Goal: Task Accomplishment & Management: Complete application form

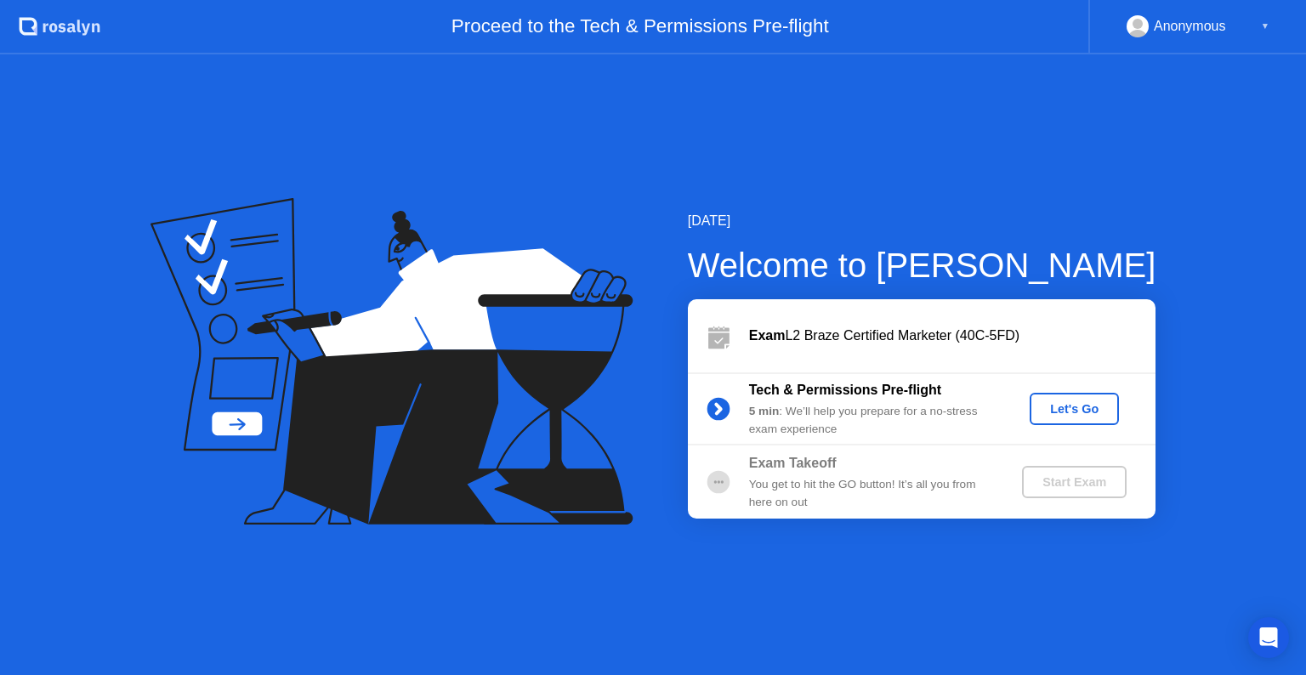
click at [1066, 416] on div "Let's Go" at bounding box center [1075, 409] width 76 height 14
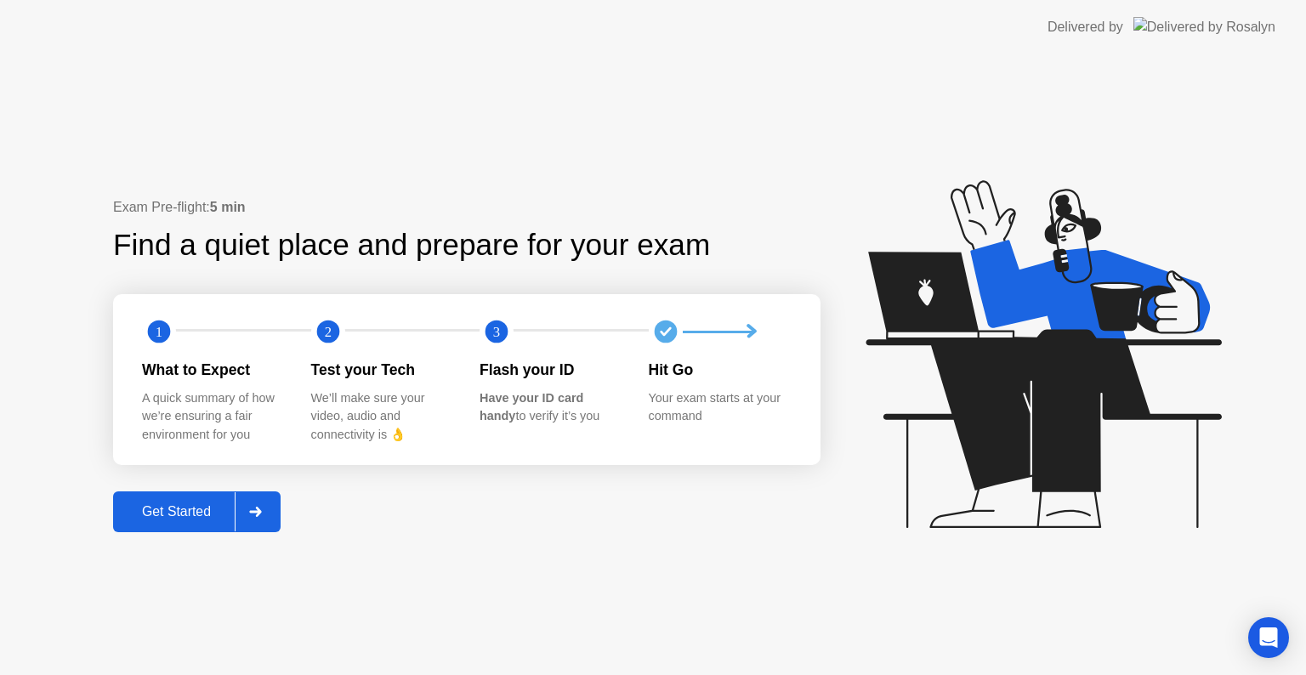
click at [179, 517] on div "Get Started" at bounding box center [176, 511] width 117 height 15
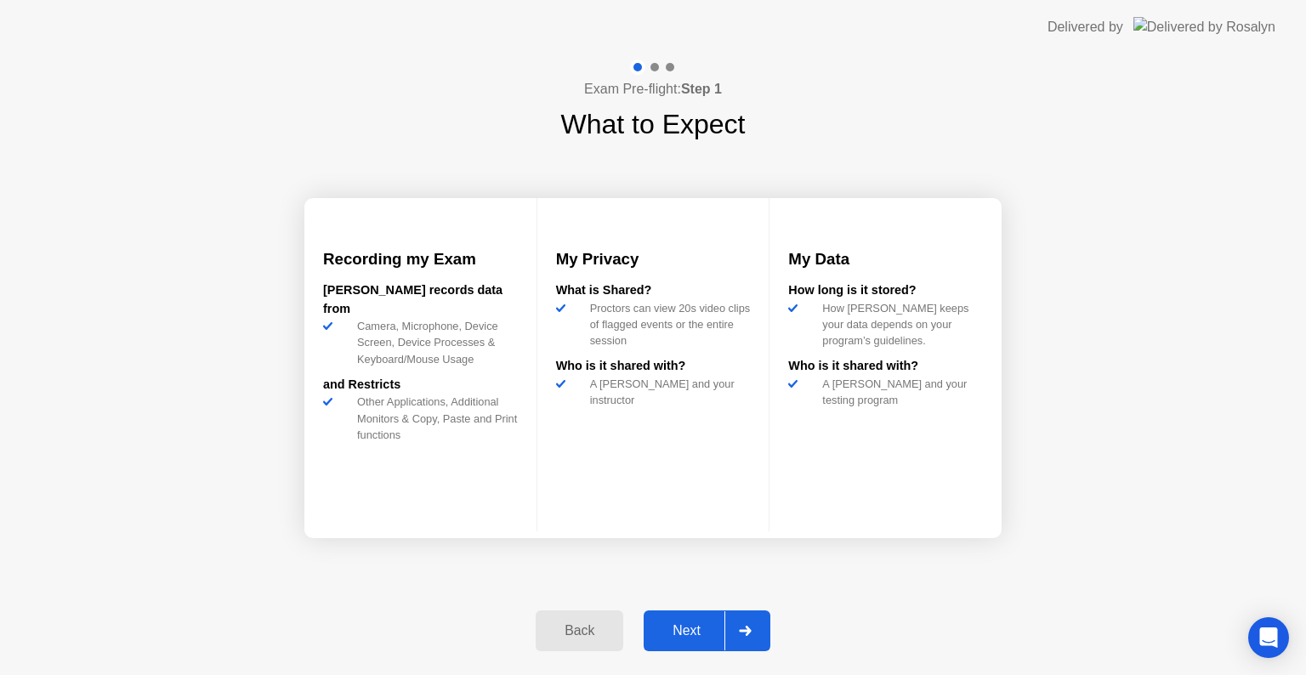
click at [1147, 505] on div "Exam Pre-flight: Step 1 What to Expect Recording my Exam [PERSON_NAME] records …" at bounding box center [653, 364] width 1306 height 621
click at [753, 627] on div at bounding box center [745, 631] width 41 height 39
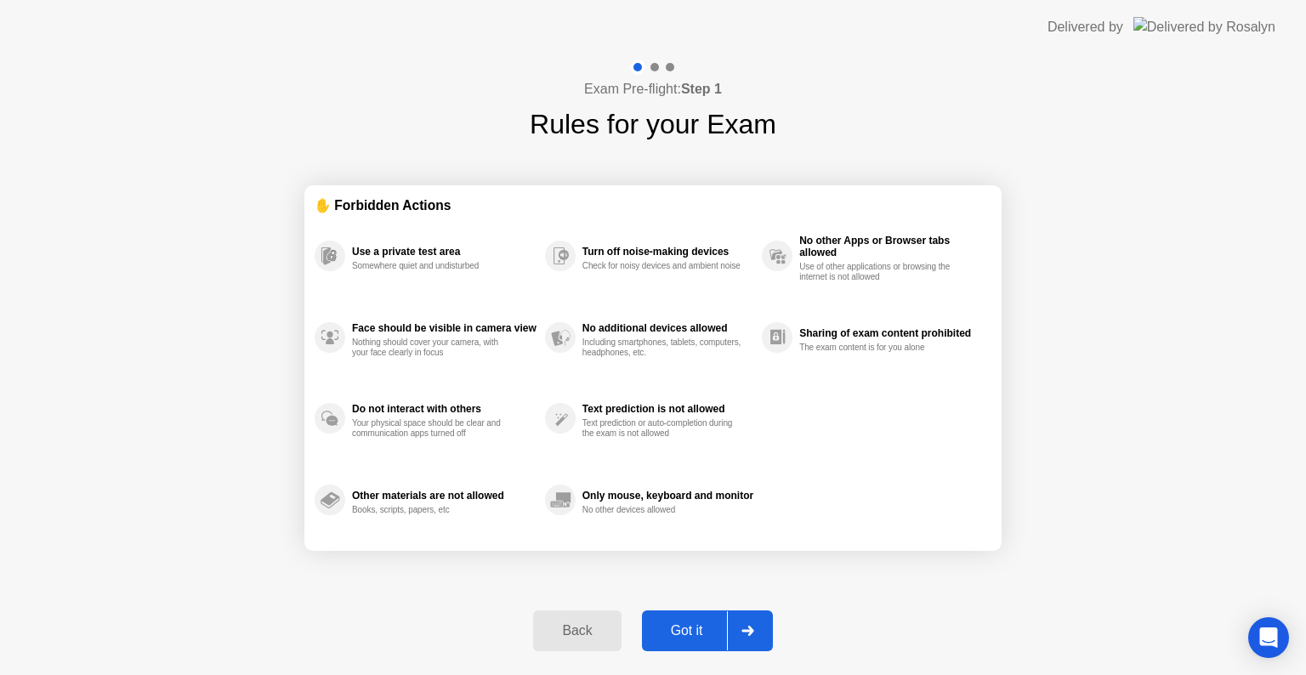
click at [754, 637] on div at bounding box center [747, 631] width 41 height 39
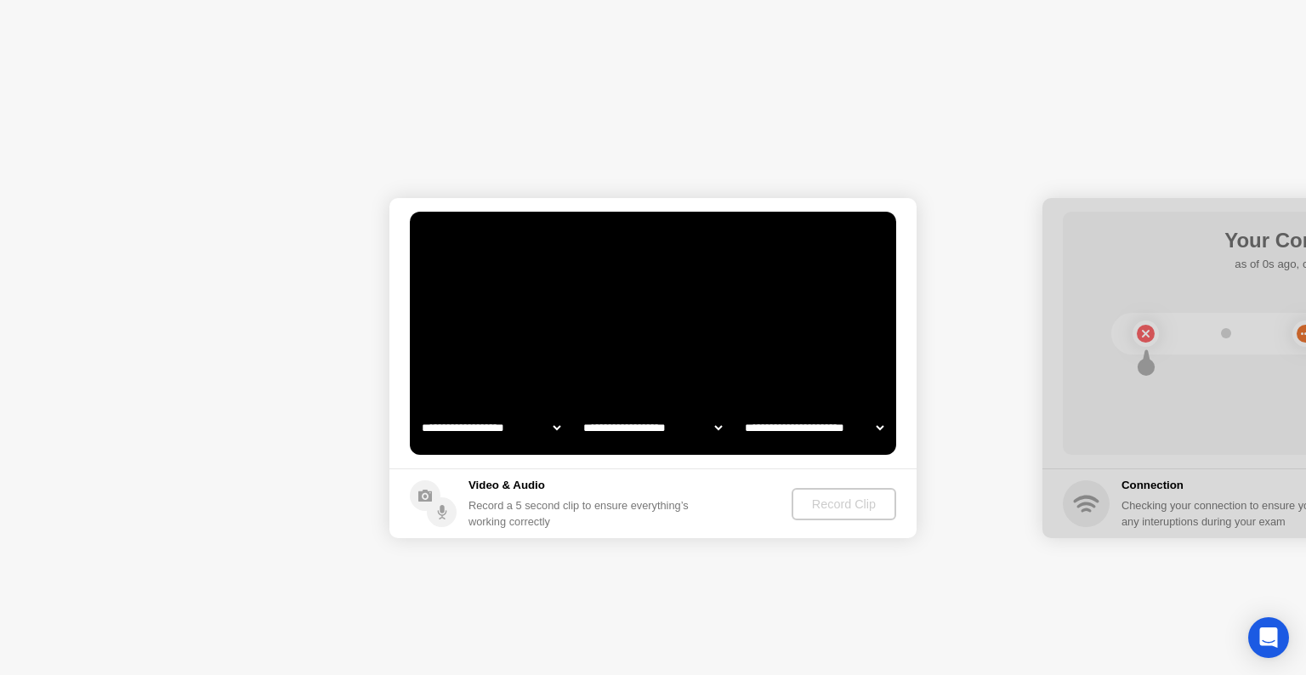
select select "**********"
select select "*******"
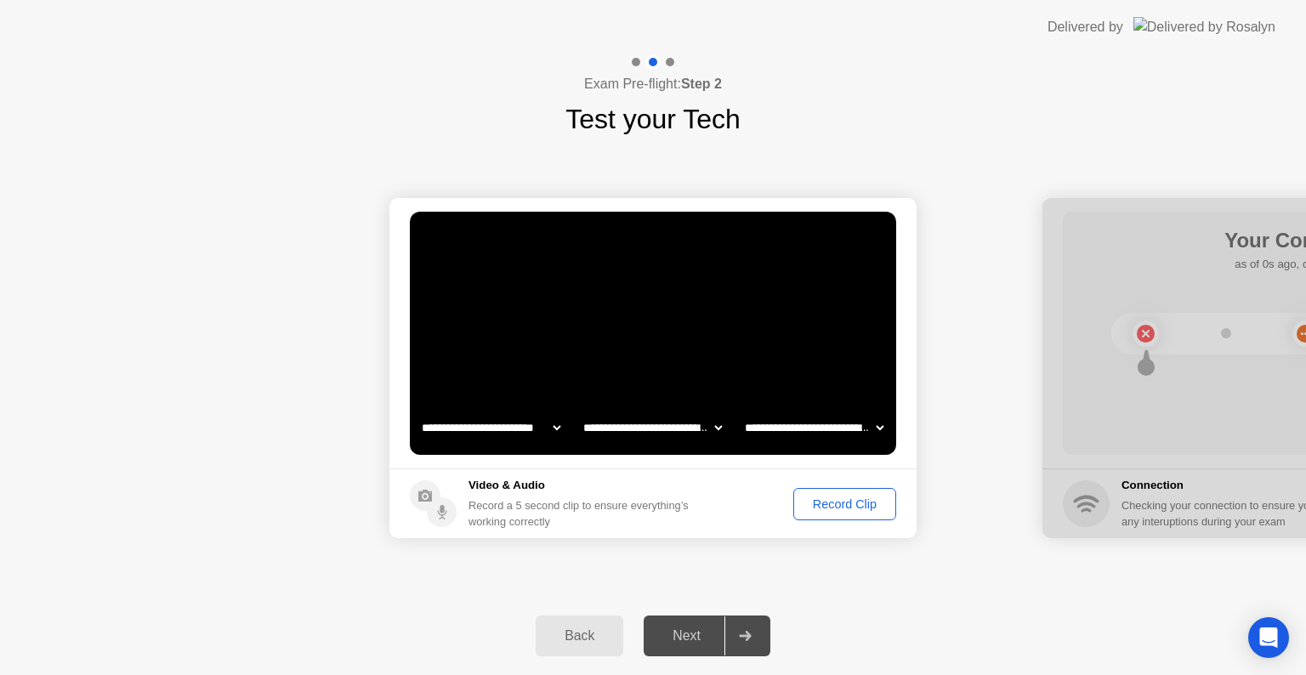
drag, startPoint x: 715, startPoint y: 628, endPoint x: 716, endPoint y: 637, distance: 9.4
click at [716, 637] on div "Next" at bounding box center [687, 636] width 76 height 15
click at [743, 629] on div at bounding box center [745, 636] width 41 height 39
drag, startPoint x: 1147, startPoint y: 327, endPoint x: 925, endPoint y: 375, distance: 227.9
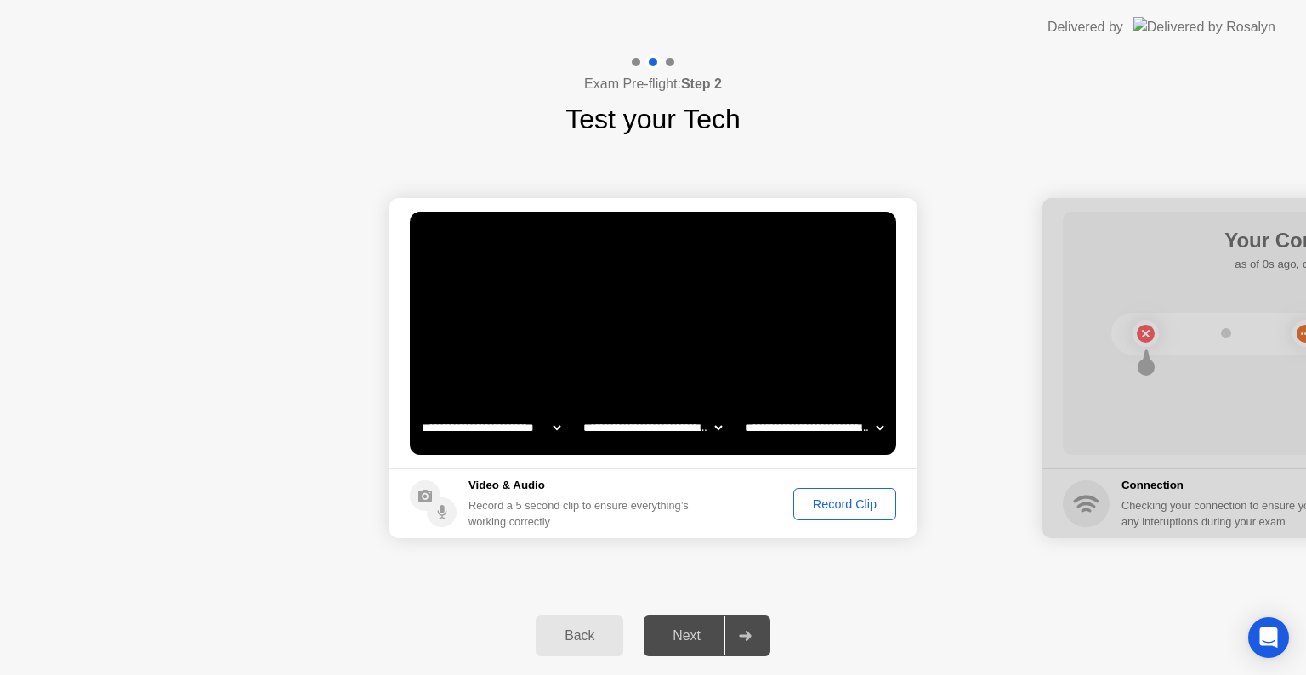
click at [714, 629] on div "Next" at bounding box center [687, 636] width 76 height 15
click at [874, 498] on div "Record Clip" at bounding box center [845, 505] width 91 height 14
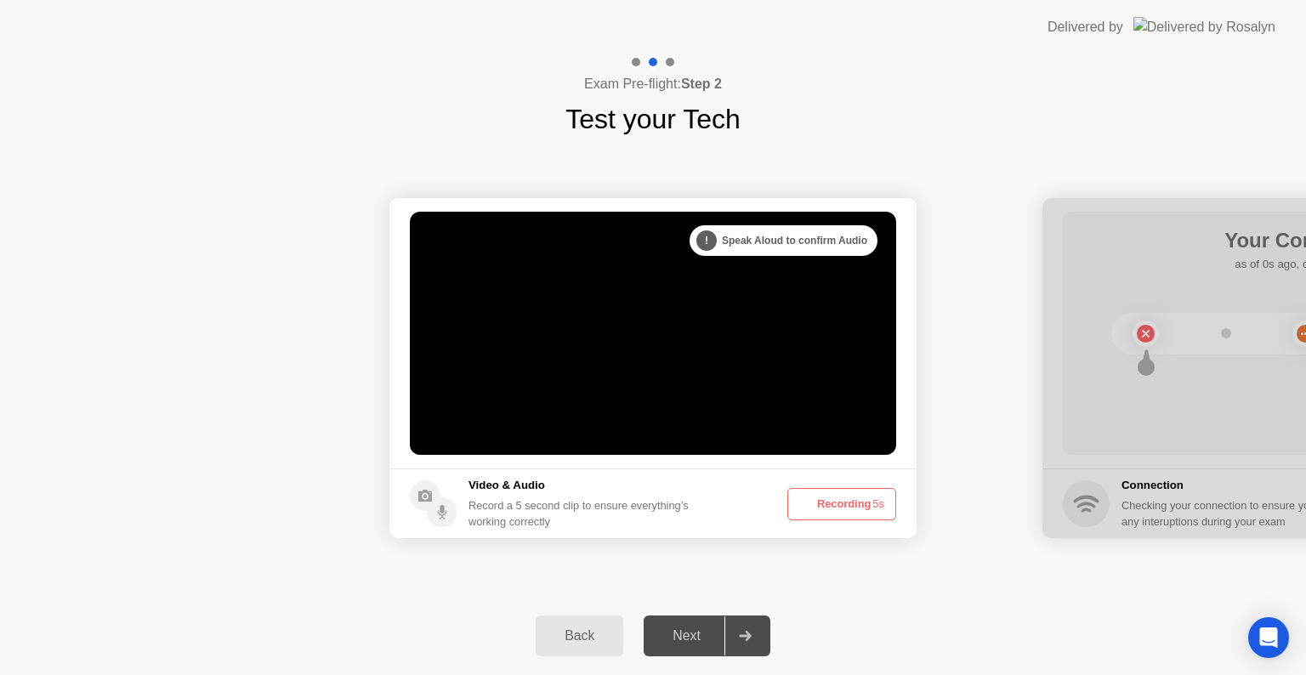
click at [873, 505] on span "5s" at bounding box center [879, 504] width 12 height 13
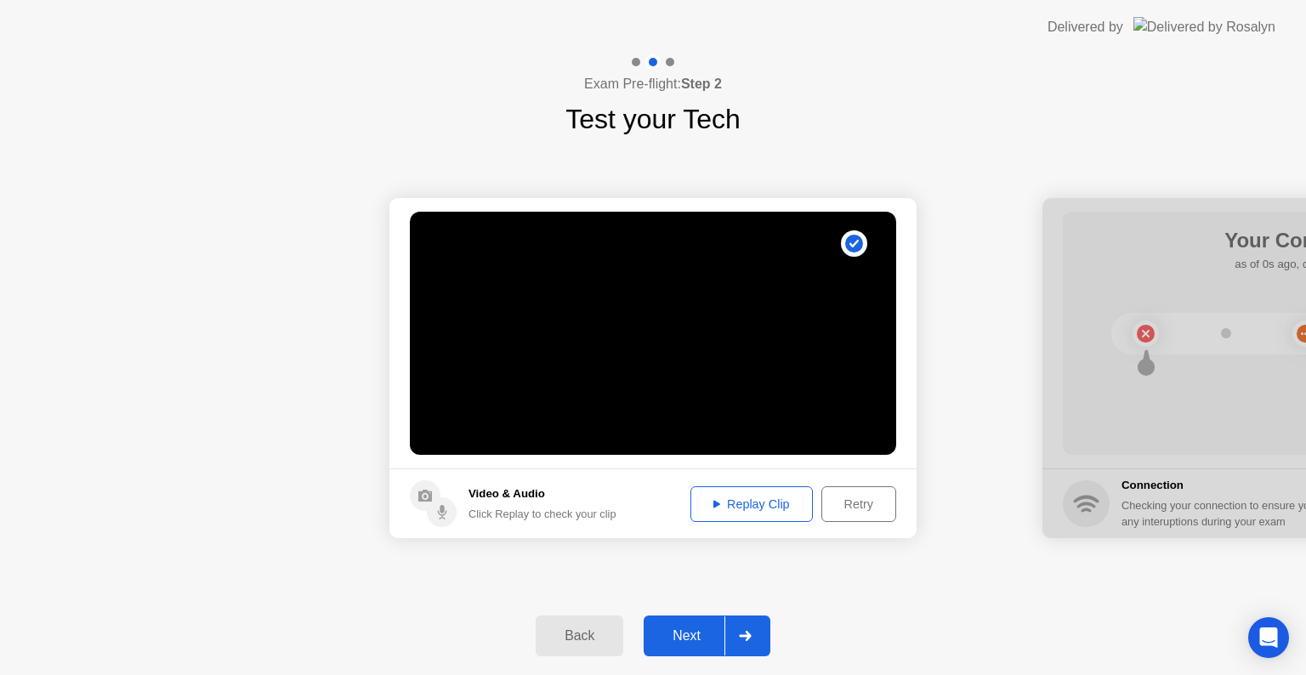
click at [765, 514] on button "Replay Clip" at bounding box center [752, 505] width 122 height 36
click at [768, 508] on div "Replay Clip" at bounding box center [752, 505] width 111 height 14
click at [743, 637] on icon at bounding box center [745, 636] width 13 height 10
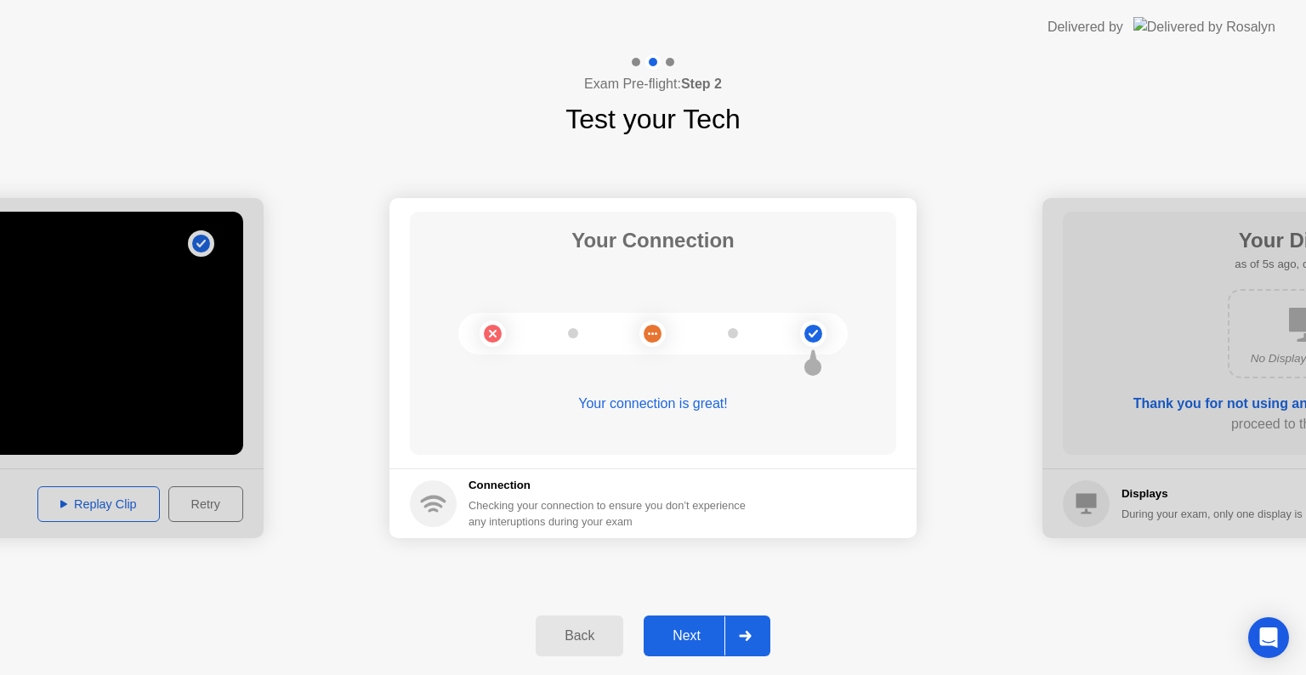
click at [754, 626] on div at bounding box center [745, 636] width 41 height 39
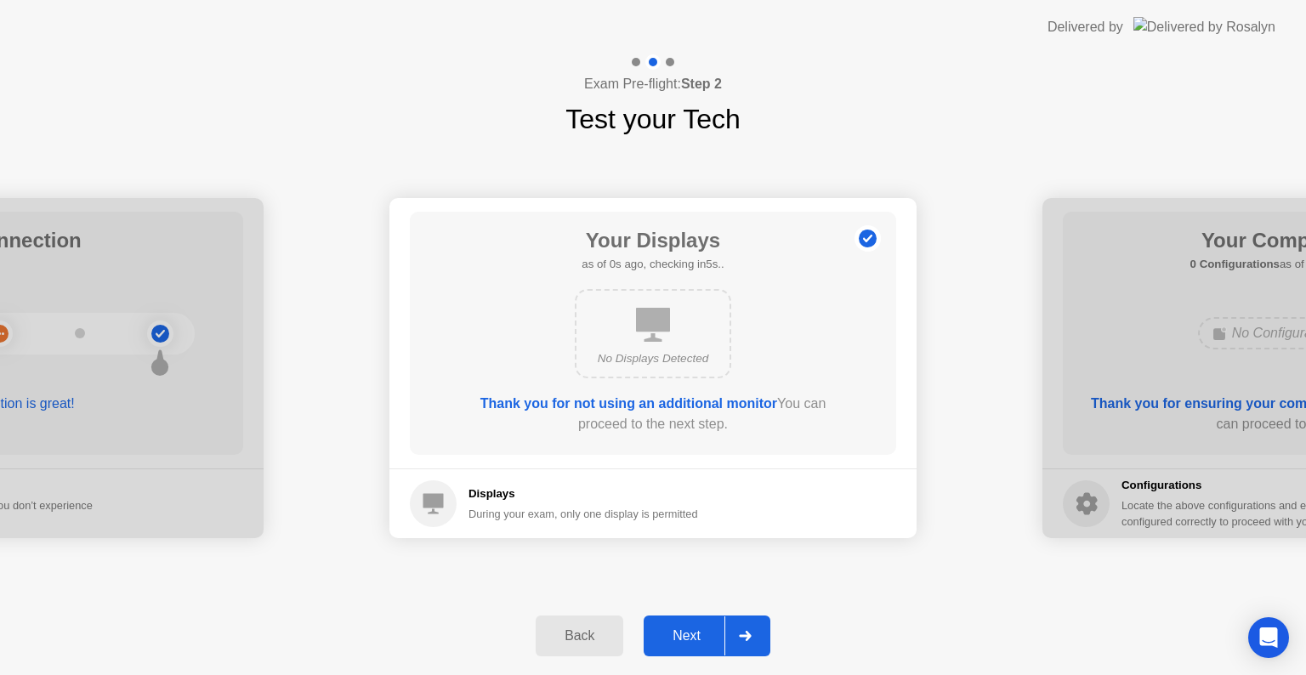
click at [758, 629] on div at bounding box center [745, 636] width 41 height 39
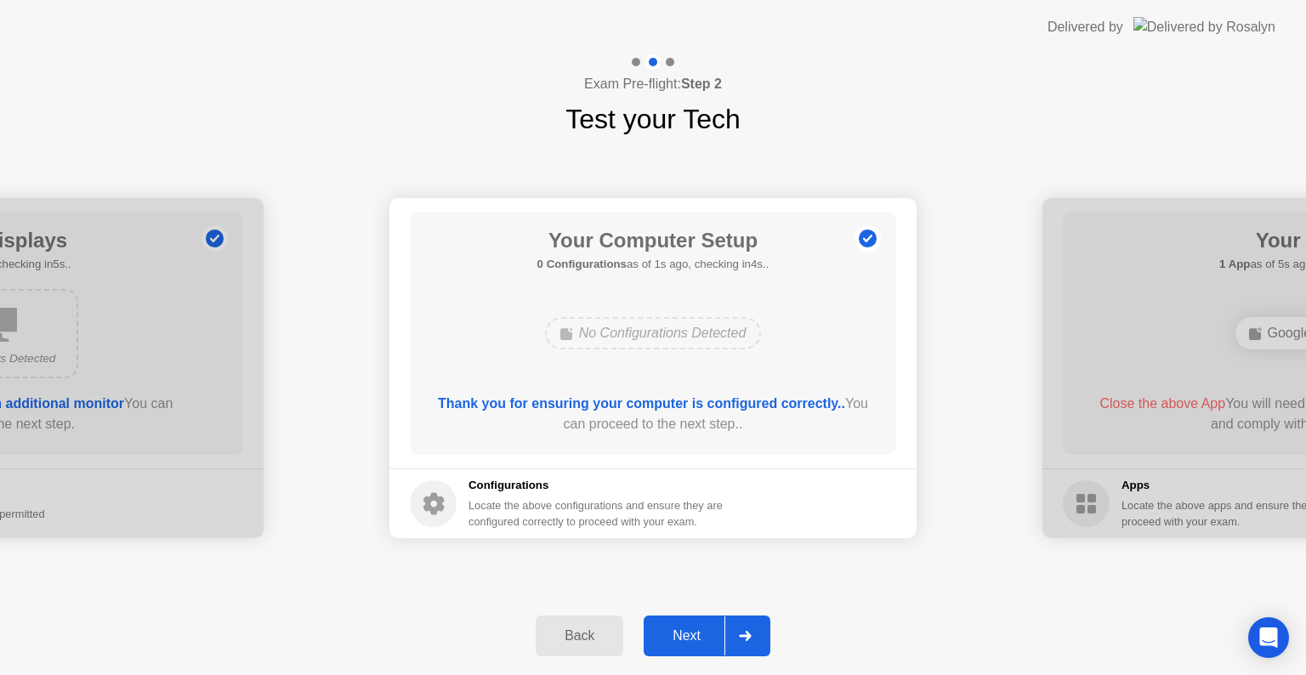
click at [745, 629] on div at bounding box center [745, 636] width 41 height 39
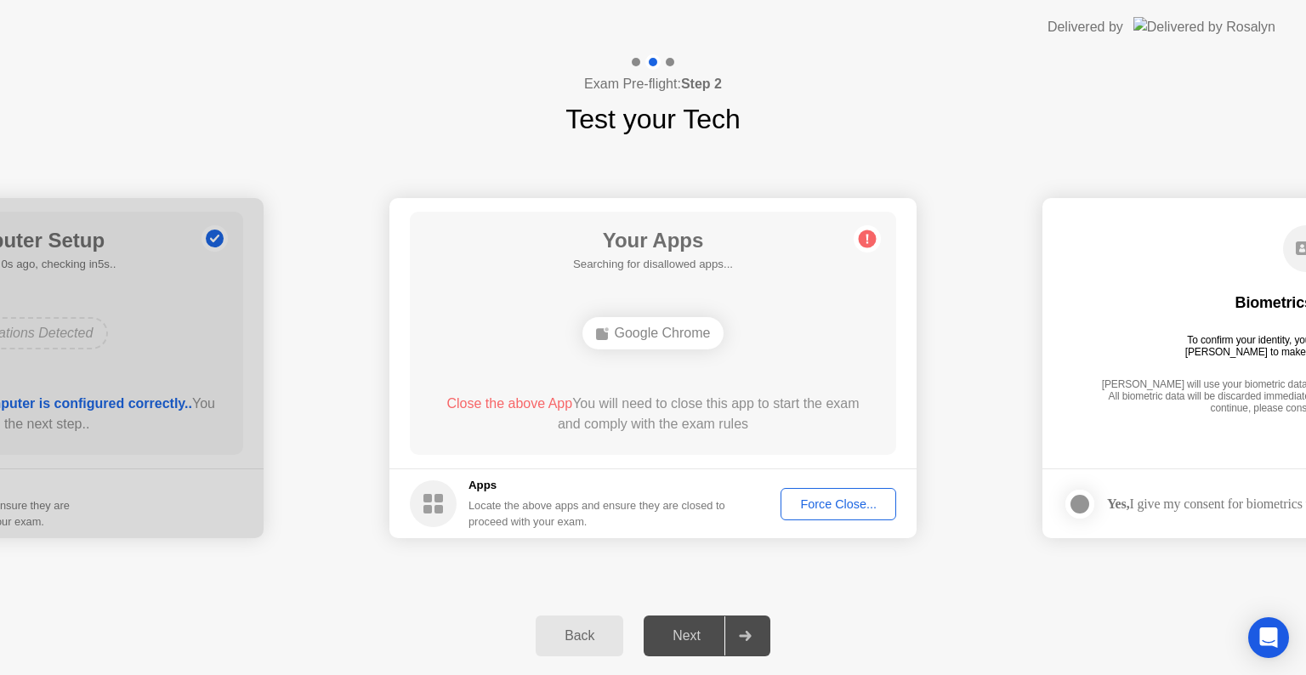
click at [772, 381] on div "Your Apps Searching for disallowed apps... Google Chrome Close the above App Yo…" at bounding box center [653, 333] width 487 height 243
click at [877, 626] on div "Back Next" at bounding box center [653, 636] width 1306 height 78
click at [659, 340] on div "Google Chrome" at bounding box center [654, 333] width 142 height 32
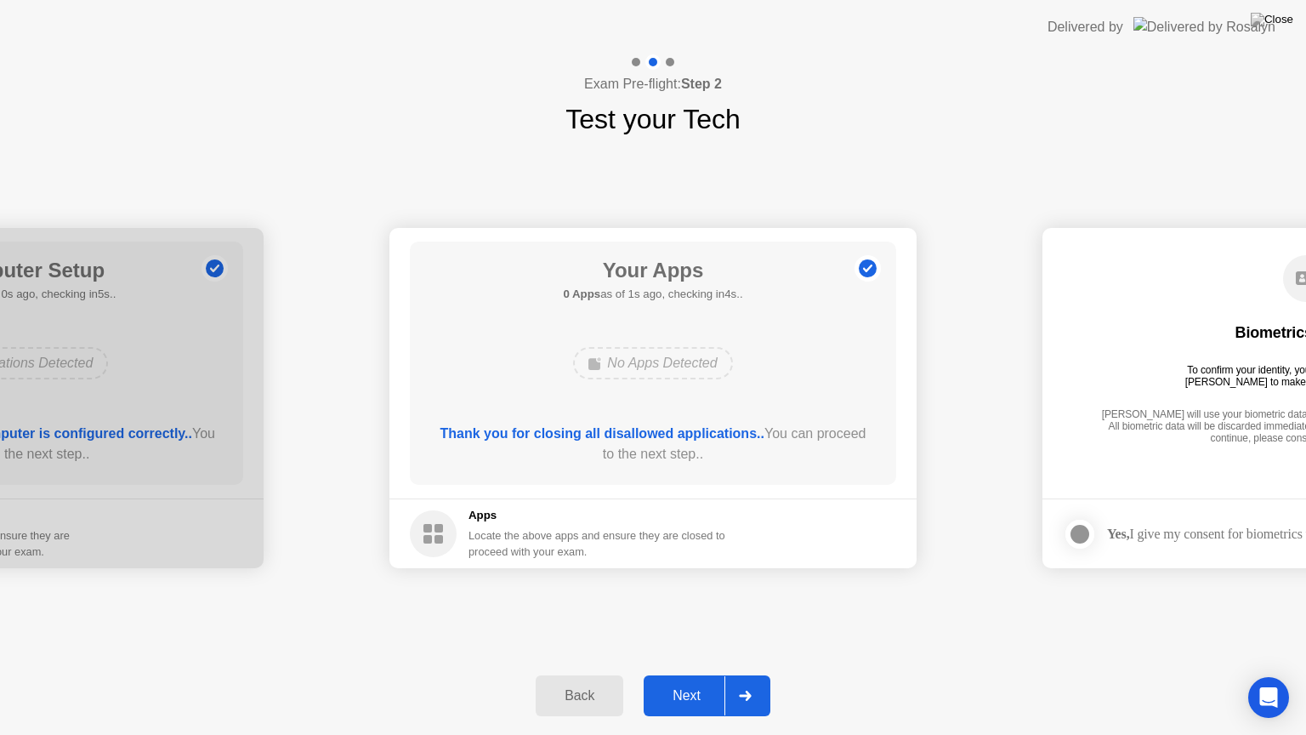
click at [745, 674] on div at bounding box center [745, 695] width 41 height 39
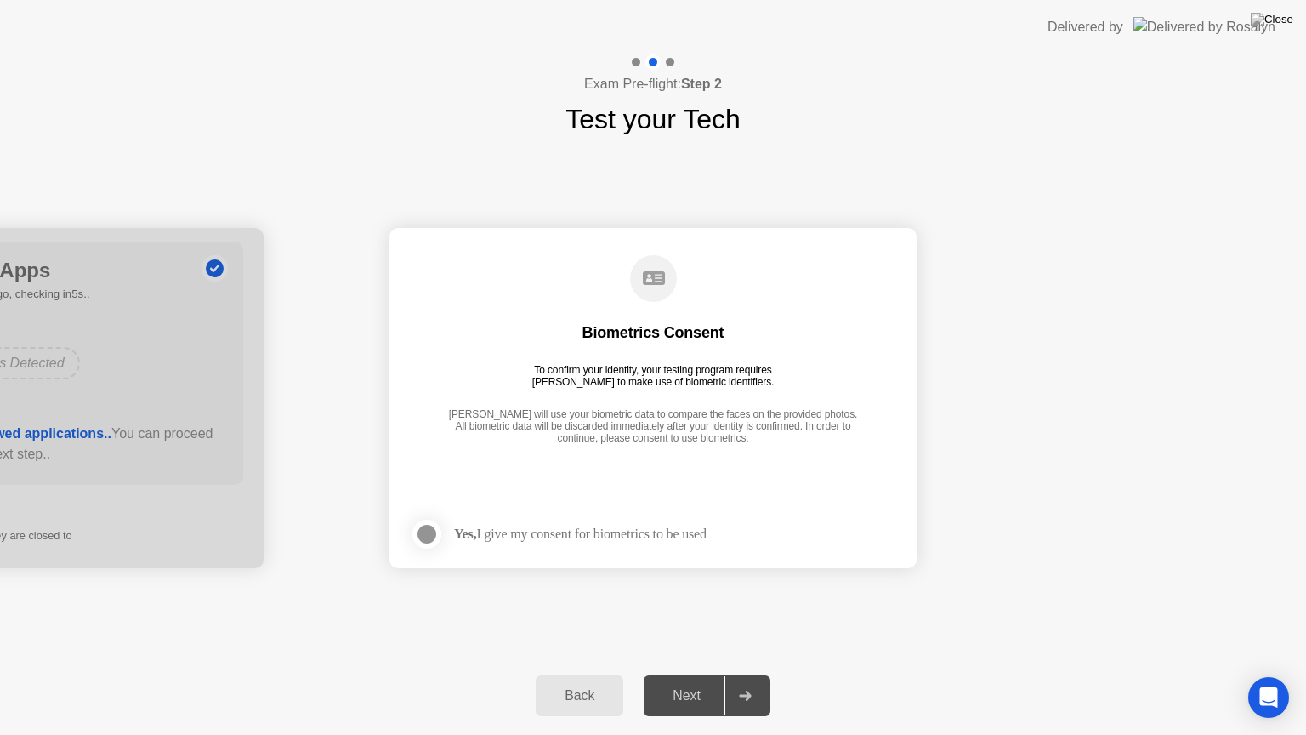
click at [424, 529] on div at bounding box center [427, 534] width 20 height 20
click at [754, 674] on div at bounding box center [745, 695] width 41 height 39
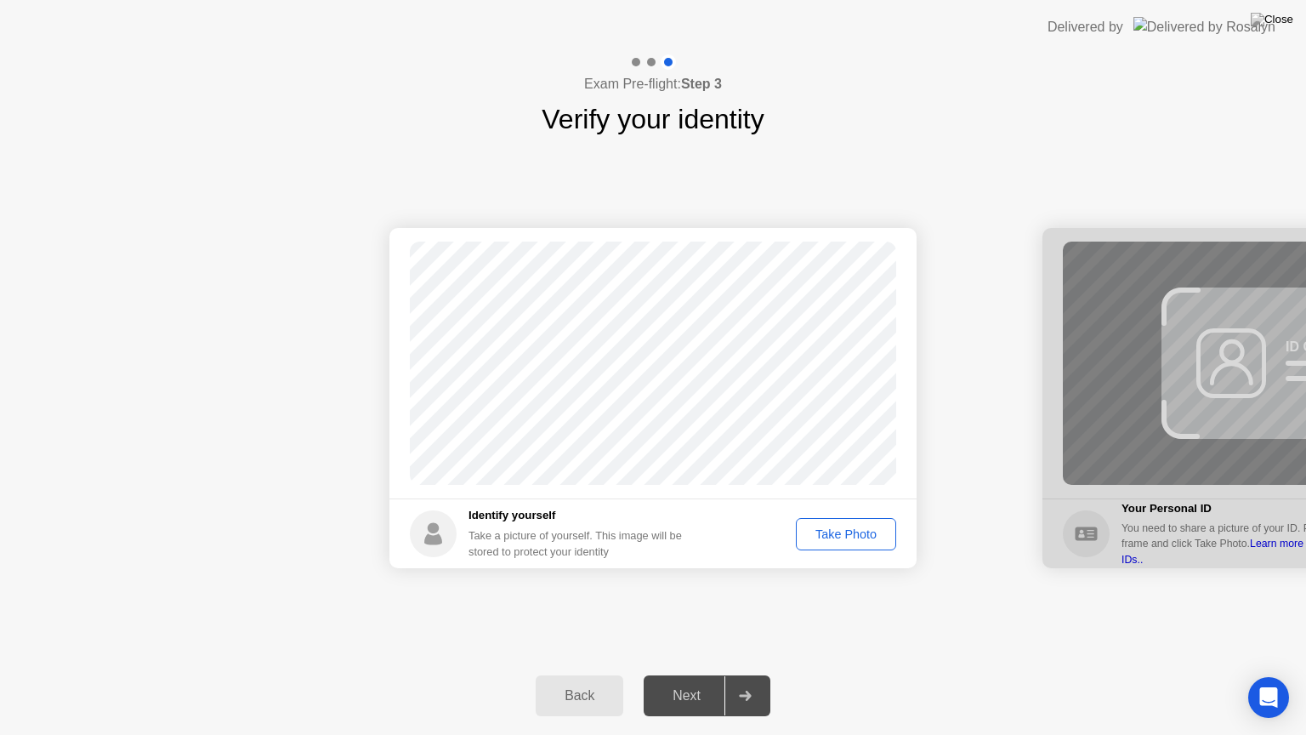
click at [848, 538] on div "Take Photo" at bounding box center [846, 534] width 88 height 14
click at [857, 538] on div "Retake" at bounding box center [857, 534] width 66 height 14
click at [857, 538] on div "Take Photo" at bounding box center [846, 534] width 88 height 14
click at [867, 539] on div "Retake" at bounding box center [857, 534] width 66 height 14
click at [867, 539] on div "Take Photo" at bounding box center [846, 534] width 88 height 14
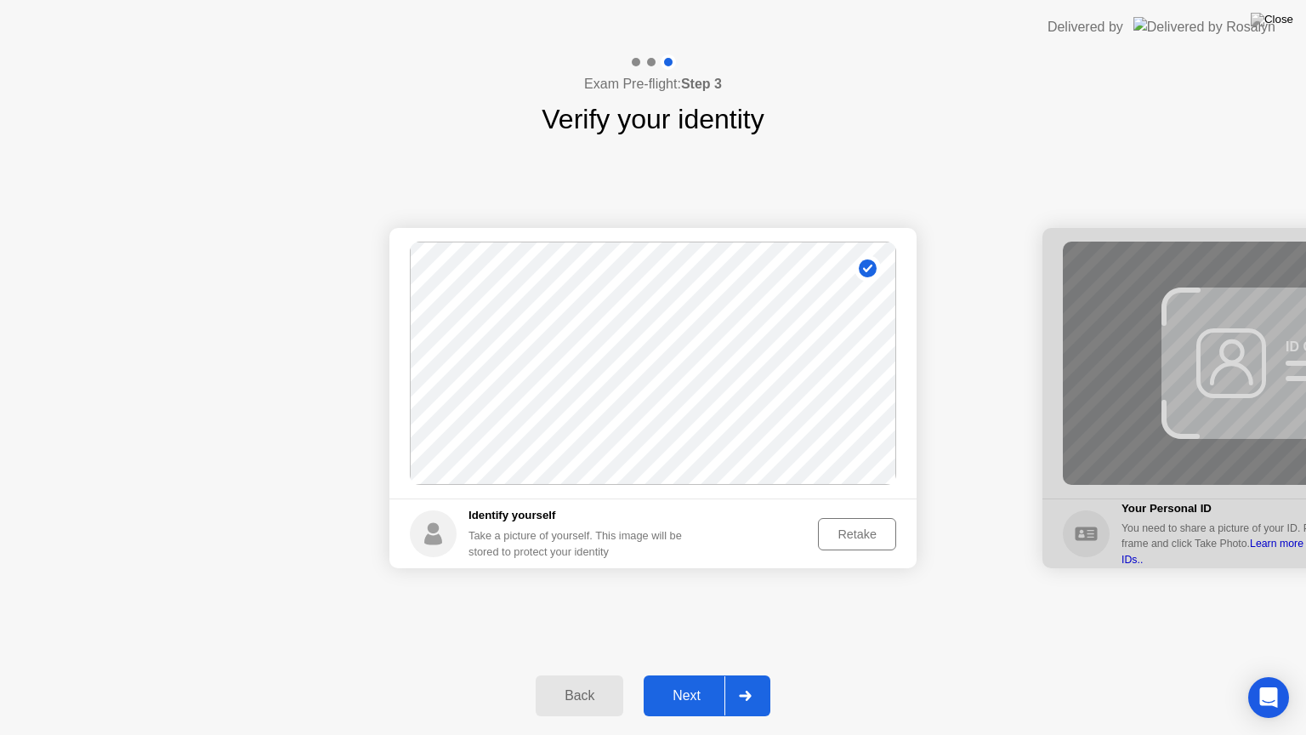
click at [874, 545] on button "Retake" at bounding box center [857, 534] width 78 height 32
click at [874, 543] on button "Take Photo" at bounding box center [846, 534] width 100 height 32
click at [851, 541] on div "Retake" at bounding box center [857, 534] width 66 height 14
click at [861, 555] on footer "Identify yourself Take a picture of yourself. This image will be stored to prot…" at bounding box center [653, 533] width 527 height 70
click at [864, 566] on footer "Identify yourself Take a picture of yourself. This image will be stored to prot…" at bounding box center [653, 533] width 527 height 70
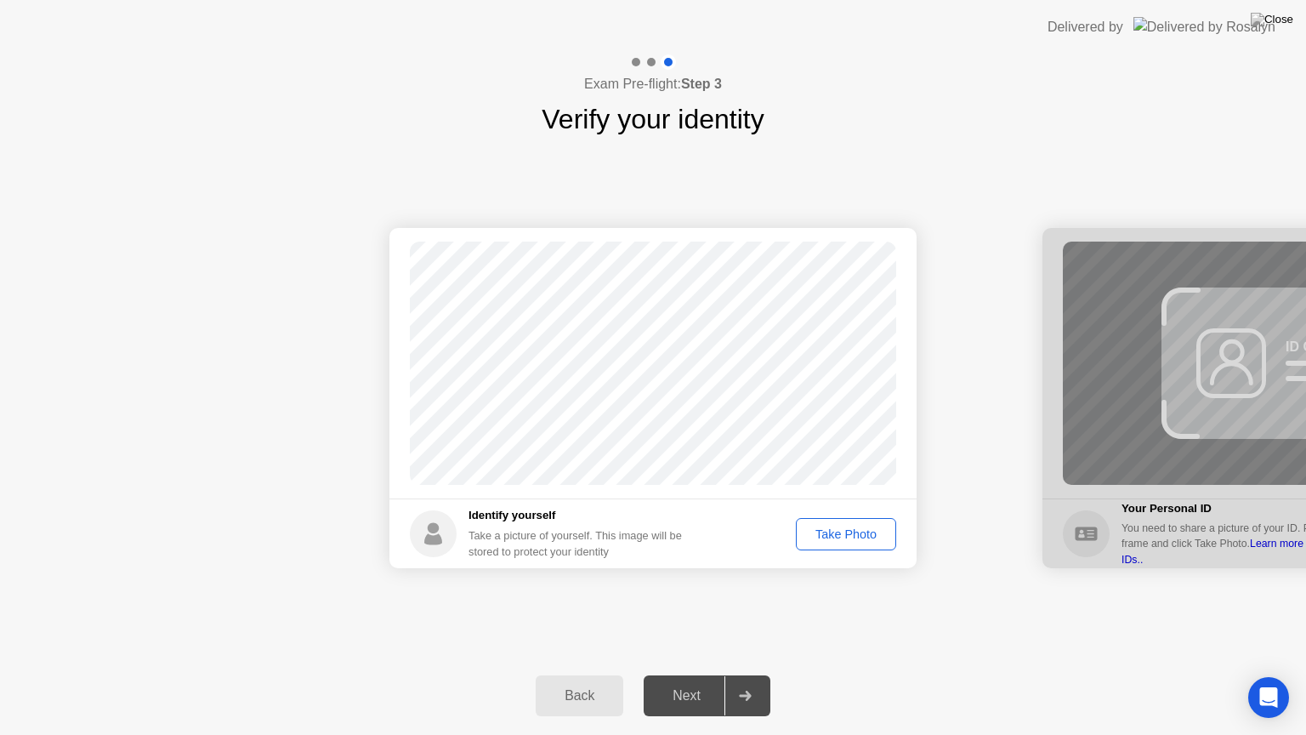
click at [861, 541] on div "Take Photo" at bounding box center [846, 534] width 88 height 14
click at [750, 674] on icon at bounding box center [745, 696] width 12 height 10
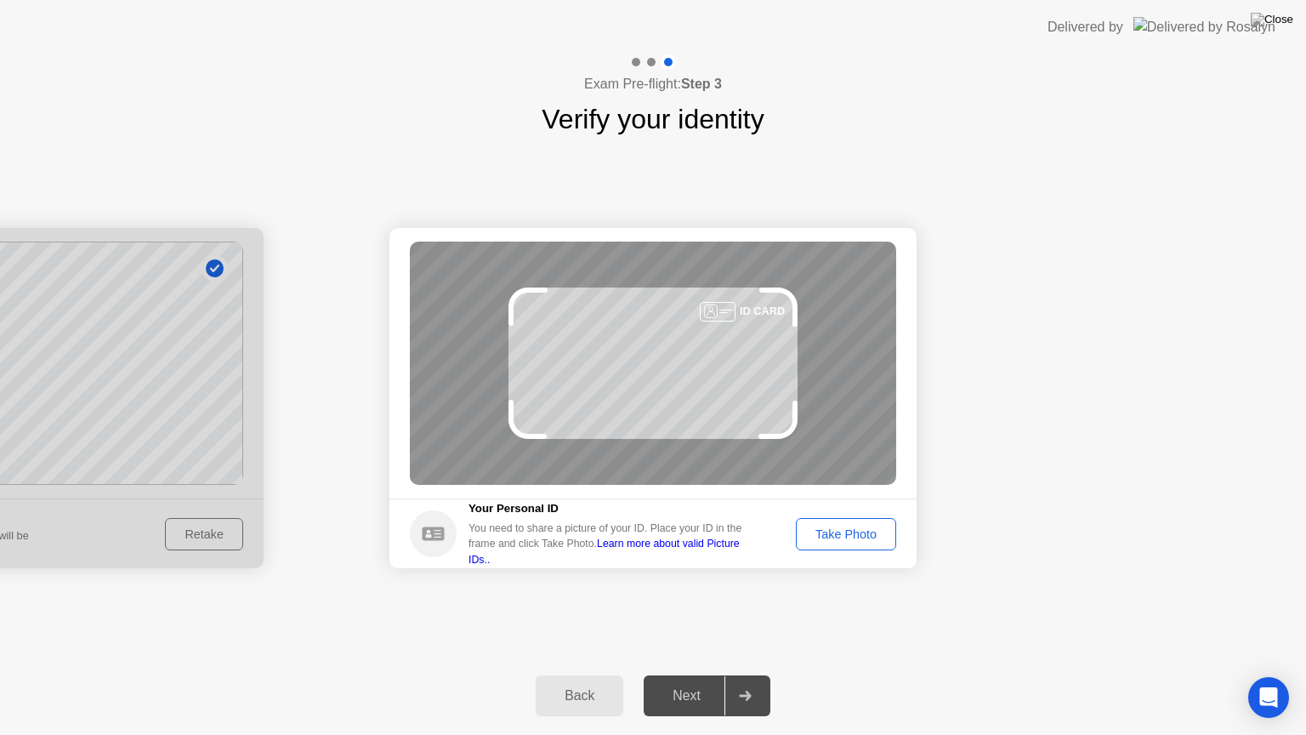
click at [841, 527] on div "Take Photo" at bounding box center [846, 534] width 88 height 14
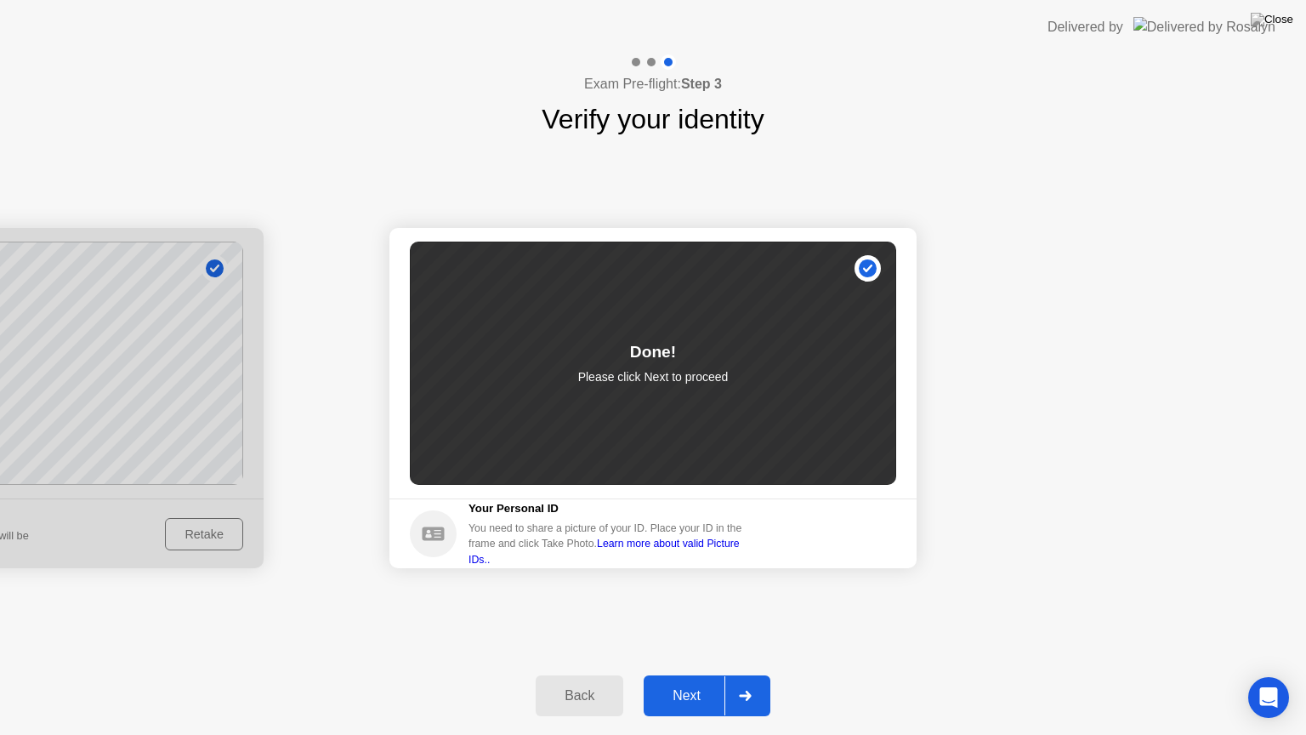
click at [755, 674] on div at bounding box center [745, 695] width 41 height 39
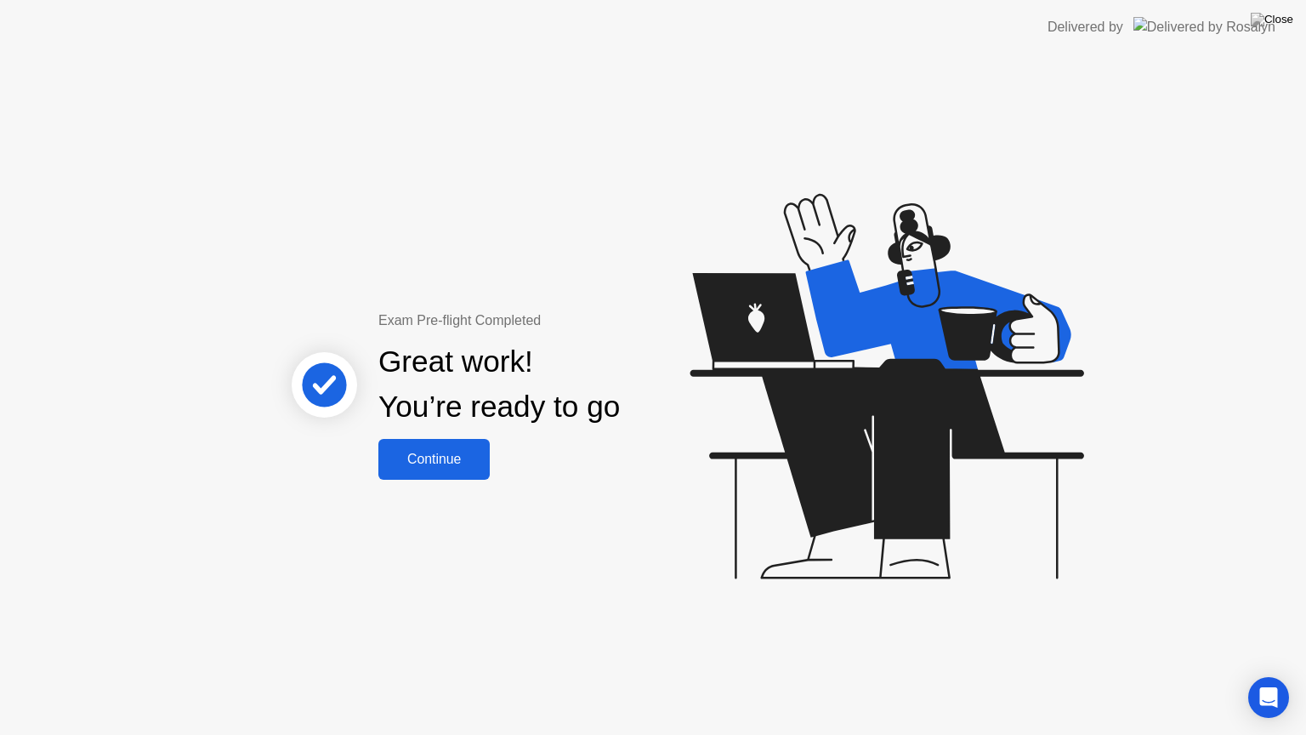
click at [452, 464] on div "Continue" at bounding box center [434, 459] width 101 height 15
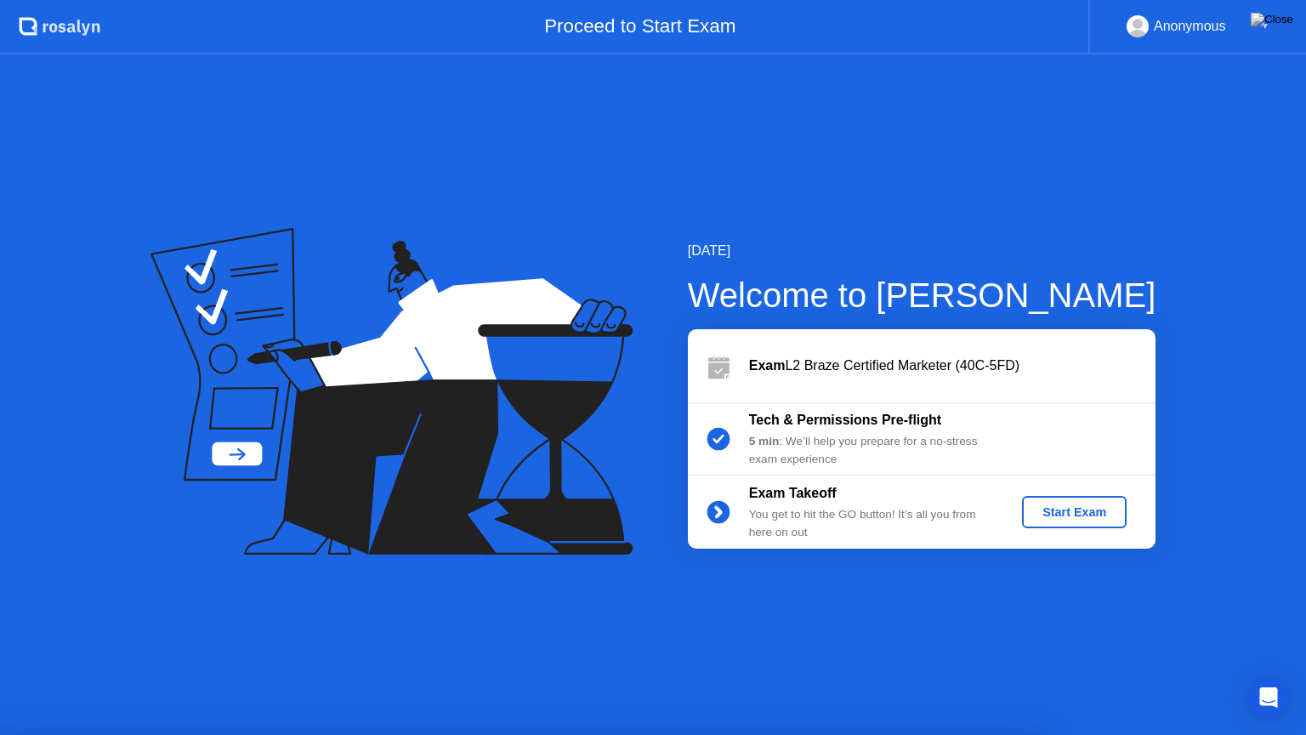
drag, startPoint x: 885, startPoint y: 299, endPoint x: 910, endPoint y: 286, distance: 28.2
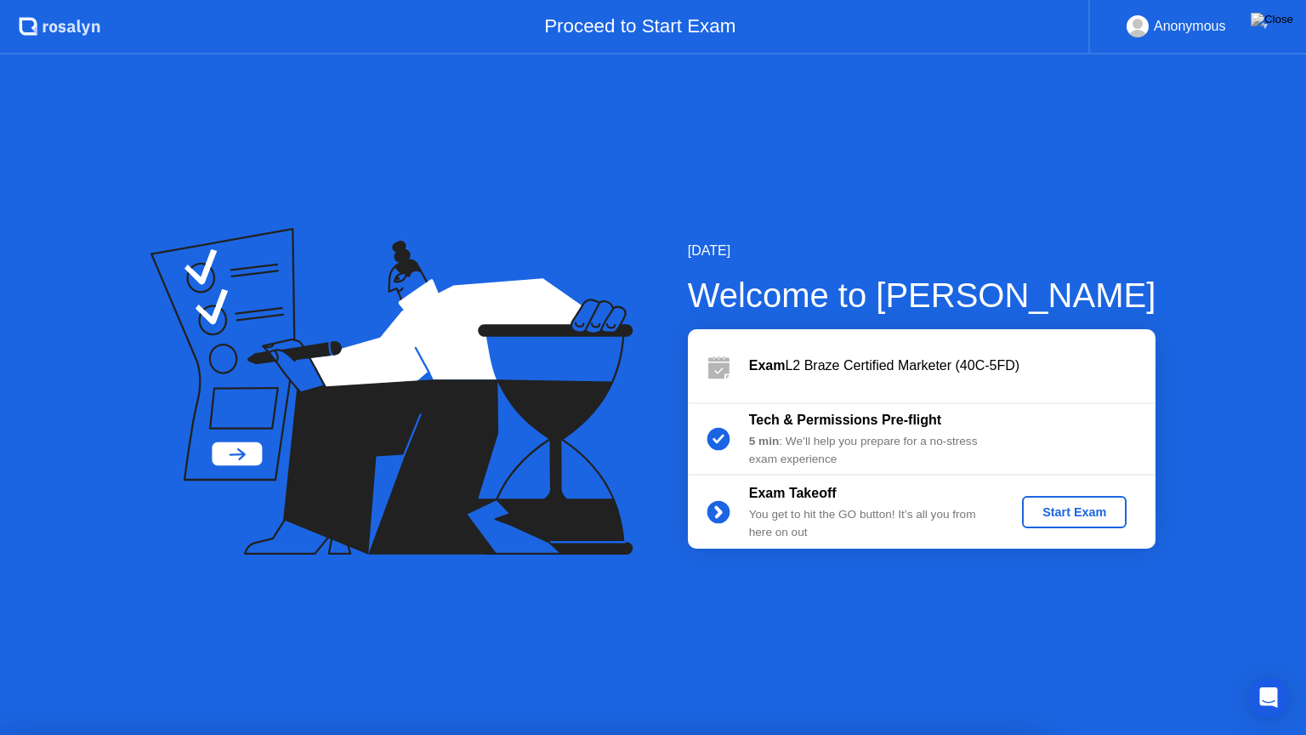
drag, startPoint x: 866, startPoint y: 71, endPoint x: 853, endPoint y: 103, distance: 34.0
click at [857, 674] on div at bounding box center [653, 735] width 1306 height 0
